Goal: Task Accomplishment & Management: Use online tool/utility

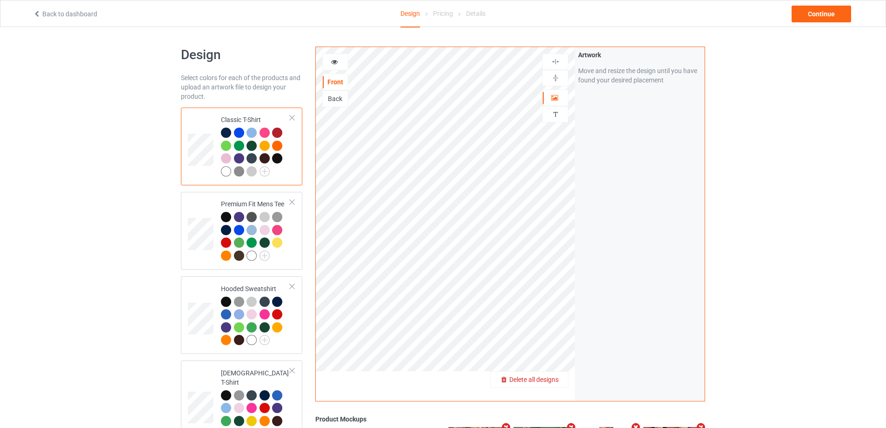
click at [548, 380] on span "Delete all designs" at bounding box center [534, 378] width 49 height 7
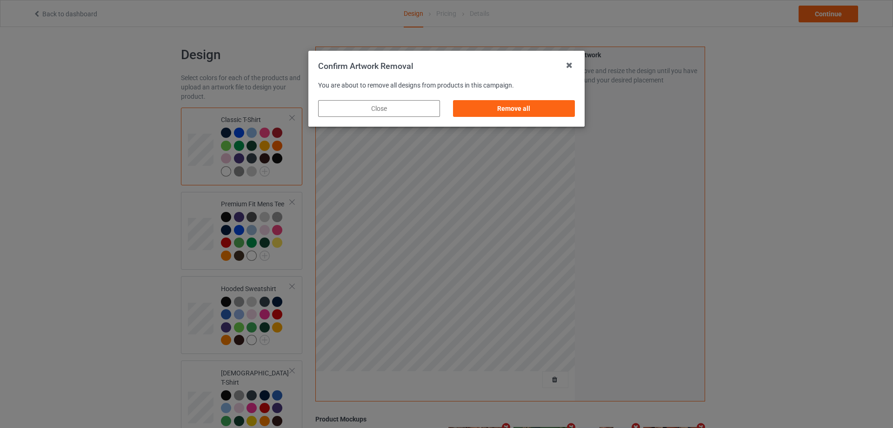
drag, startPoint x: 557, startPoint y: 110, endPoint x: 567, endPoint y: 117, distance: 12.4
click at [557, 110] on div "Remove all" at bounding box center [514, 108] width 122 height 17
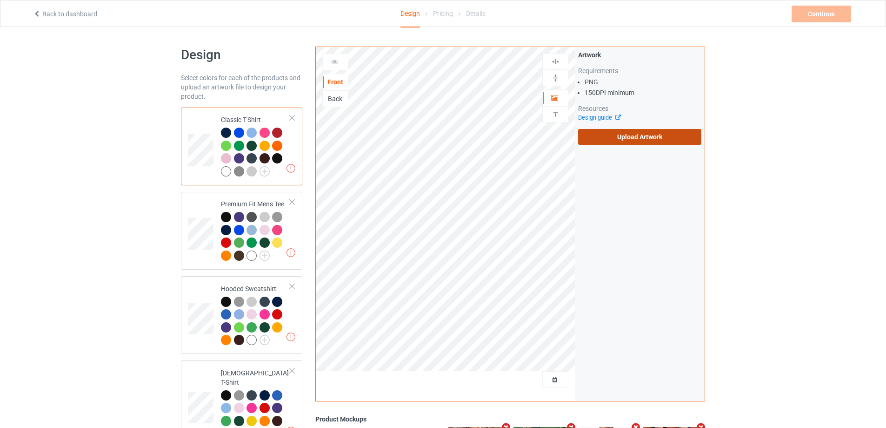
click at [608, 133] on label "Upload Artwork" at bounding box center [639, 137] width 123 height 16
click at [0, 0] on input "Upload Artwork" at bounding box center [0, 0] width 0 height 0
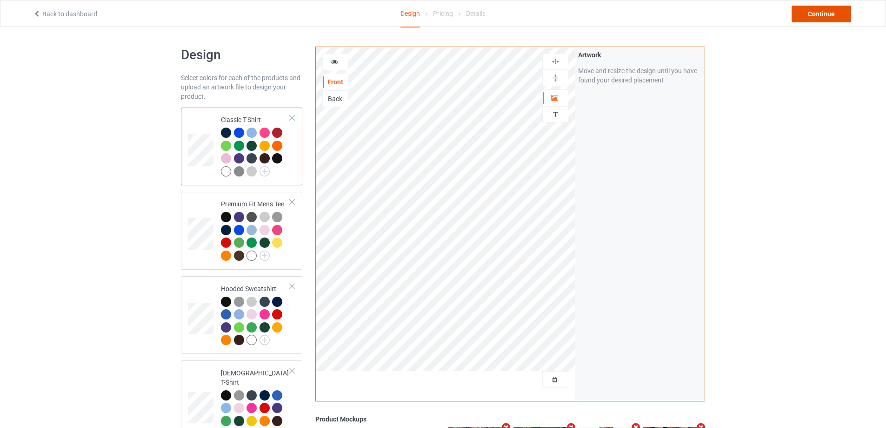
click at [810, 18] on div "Continue" at bounding box center [822, 14] width 60 height 17
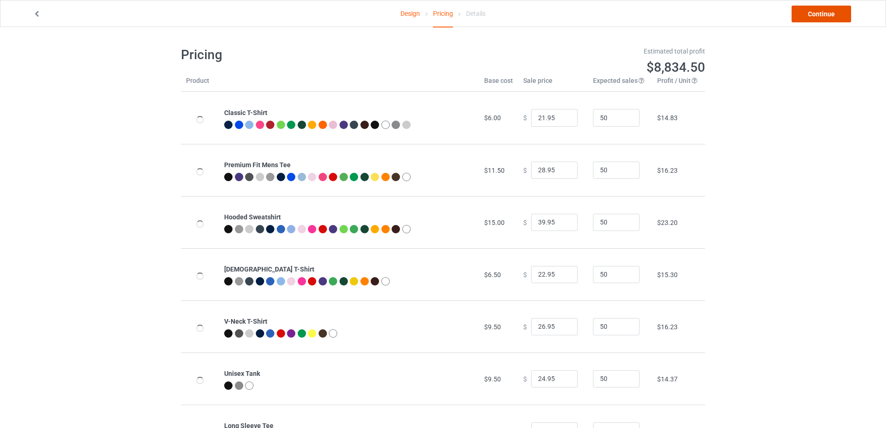
click at [810, 18] on link "Continue" at bounding box center [822, 14] width 60 height 17
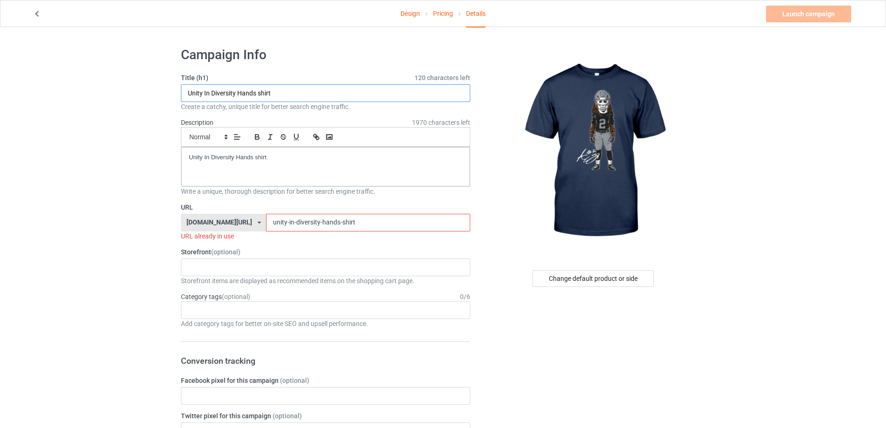
drag, startPoint x: 299, startPoint y: 92, endPoint x: 2, endPoint y: 92, distance: 296.4
paste input "[PERSON_NAME]"
type input "[PERSON_NAME] shirt"
drag, startPoint x: 215, startPoint y: 140, endPoint x: 21, endPoint y: 129, distance: 194.3
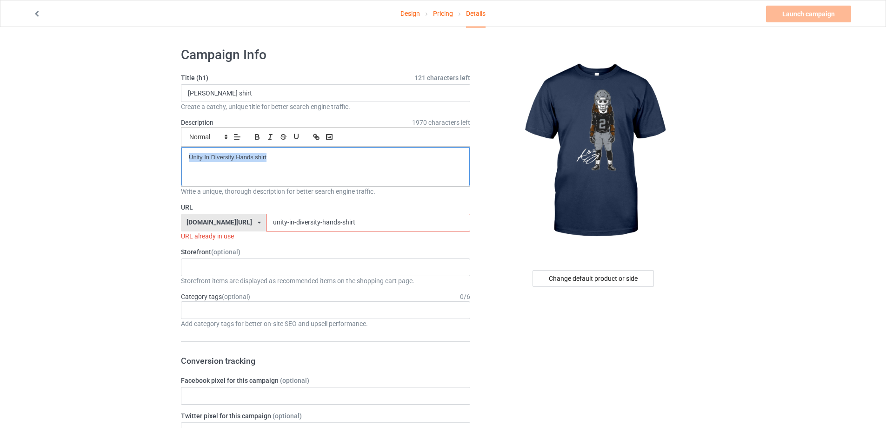
drag, startPoint x: 368, startPoint y: 237, endPoint x: 329, endPoint y: 225, distance: 41.5
click at [329, 225] on div "URL [DOMAIN_NAME][URL] [DOMAIN_NAME][URL] [DOMAIN_NAME][URL] 5cd2f964b197f721e1…" at bounding box center [325, 221] width 289 height 38
click at [347, 221] on input "unity-in-diversity-hands-shirt" at bounding box center [368, 223] width 204 height 18
drag, startPoint x: 342, startPoint y: 221, endPoint x: 23, endPoint y: 222, distance: 319.2
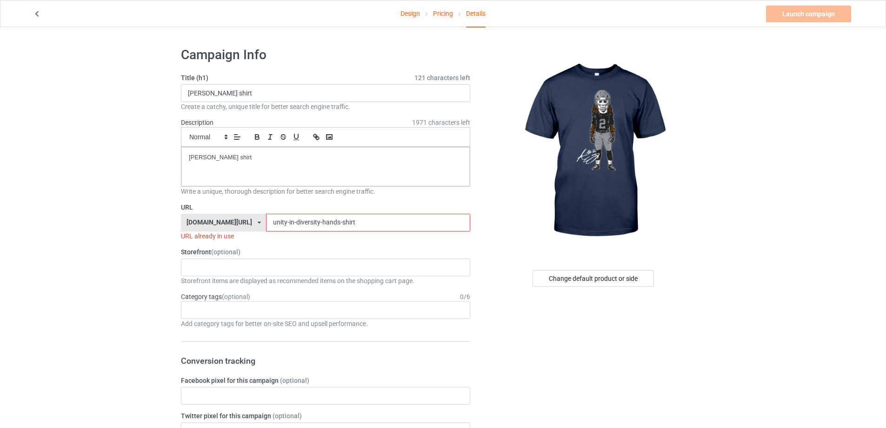
paste input "[PERSON_NAME]"
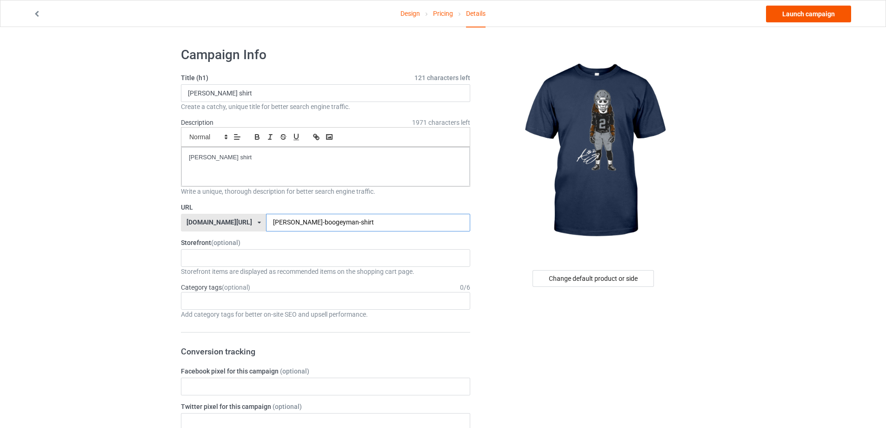
type input "[PERSON_NAME]-boogeyman-shirt"
click at [785, 20] on link "Launch campaign" at bounding box center [808, 14] width 85 height 17
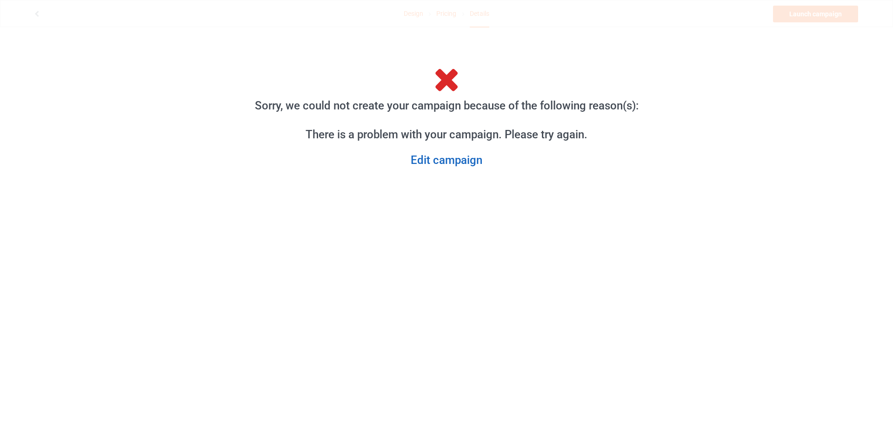
click at [458, 161] on link "Edit campaign" at bounding box center [446, 160] width 422 height 14
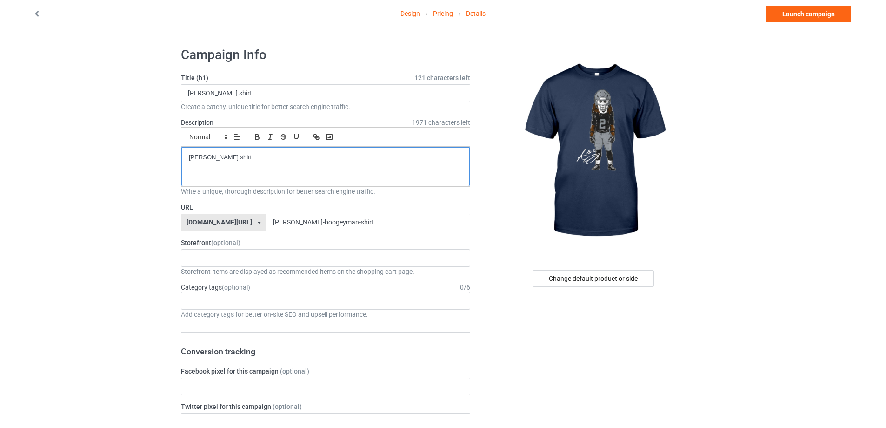
click at [296, 152] on div "[PERSON_NAME] shirt" at bounding box center [325, 166] width 288 height 39
click at [448, 16] on link "Pricing" at bounding box center [443, 13] width 20 height 26
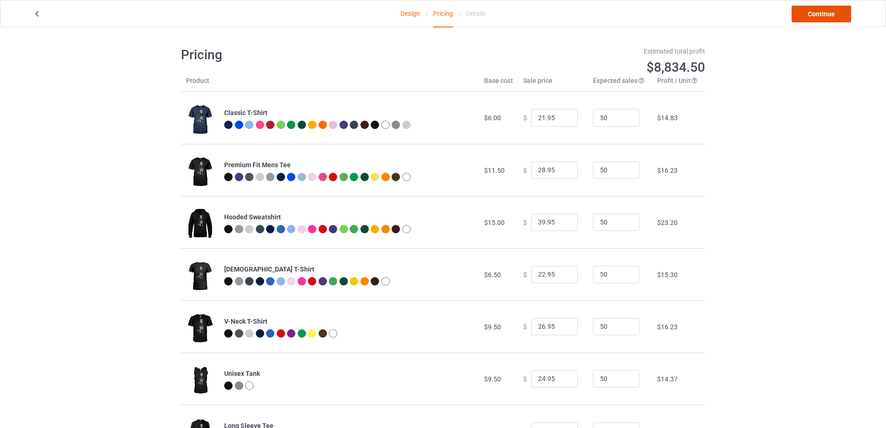
click at [833, 20] on link "Continue" at bounding box center [822, 14] width 60 height 17
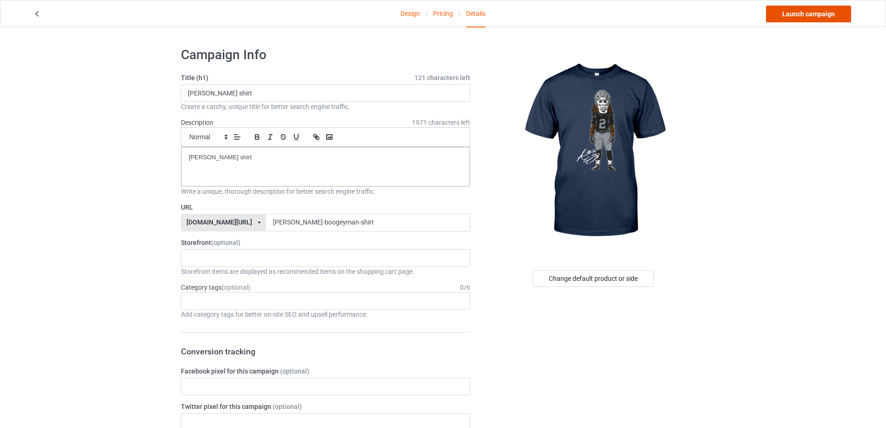
click at [832, 20] on link "Launch campaign" at bounding box center [808, 14] width 85 height 17
